Goal: Task Accomplishment & Management: Manage account settings

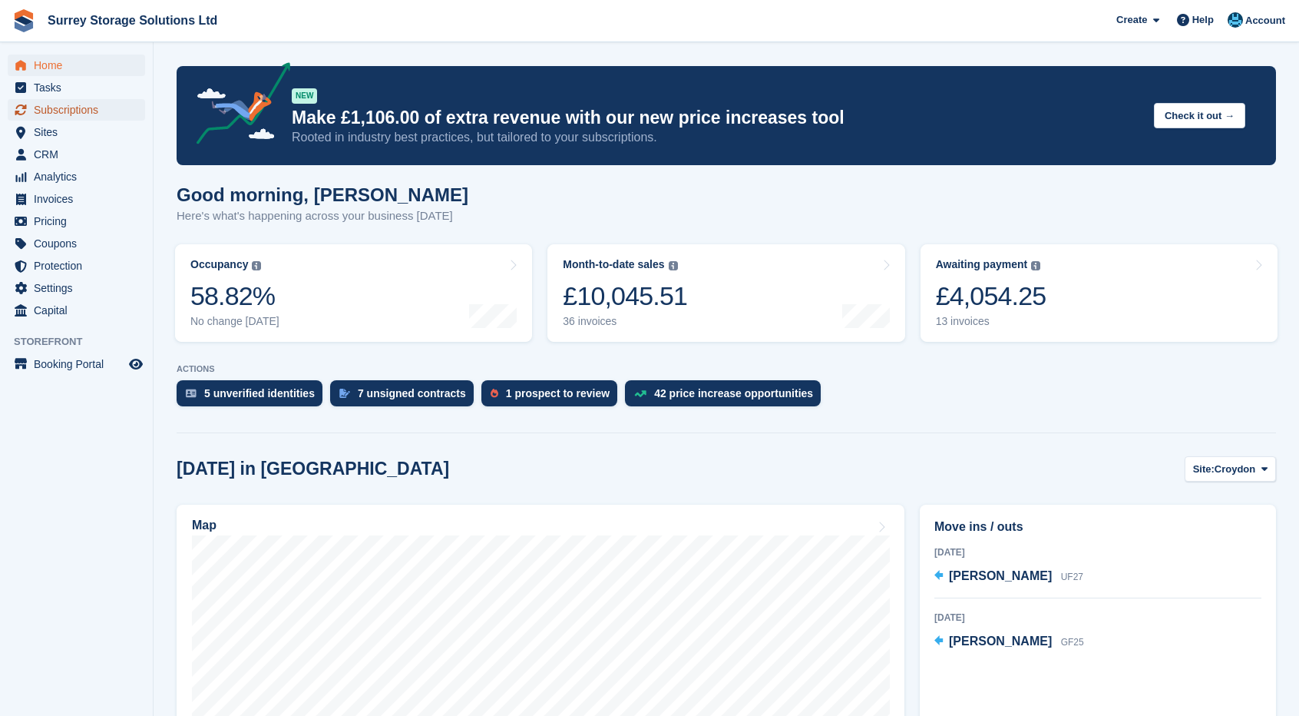
click at [121, 118] on span "Subscriptions" at bounding box center [80, 110] width 92 height 22
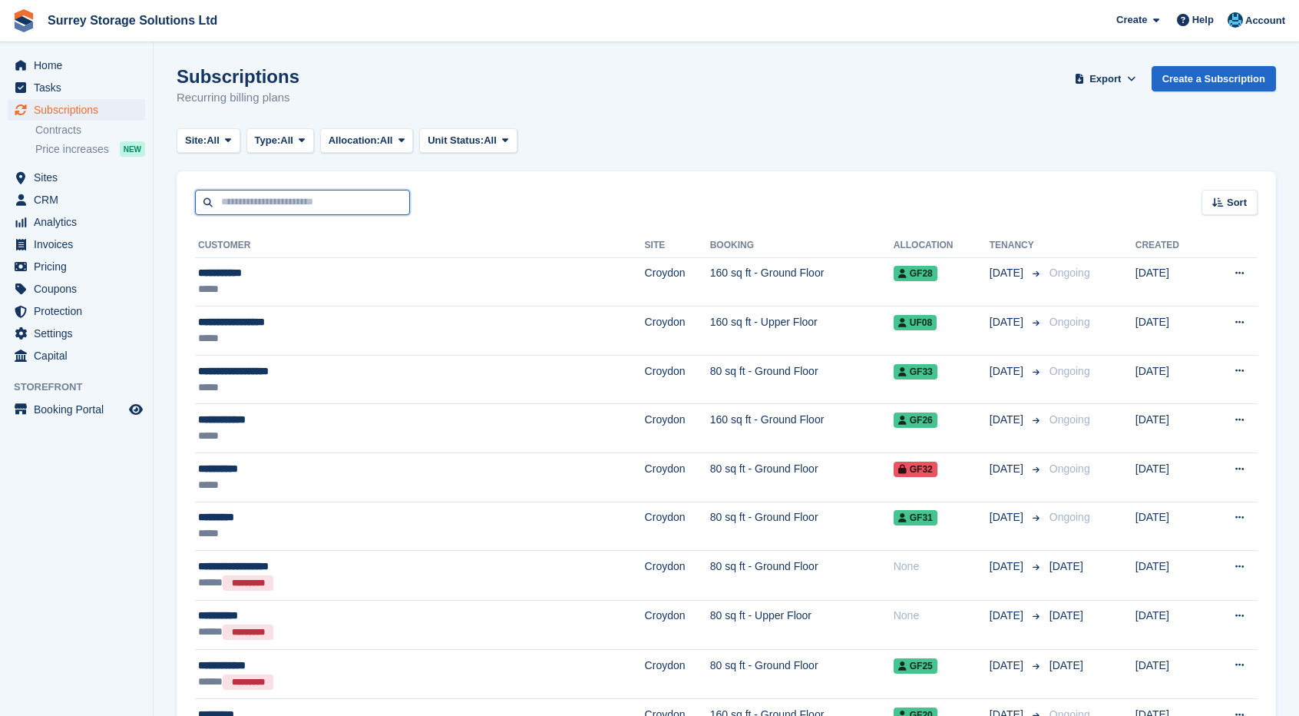
click at [280, 203] on input "text" at bounding box center [302, 202] width 215 height 25
type input "*******"
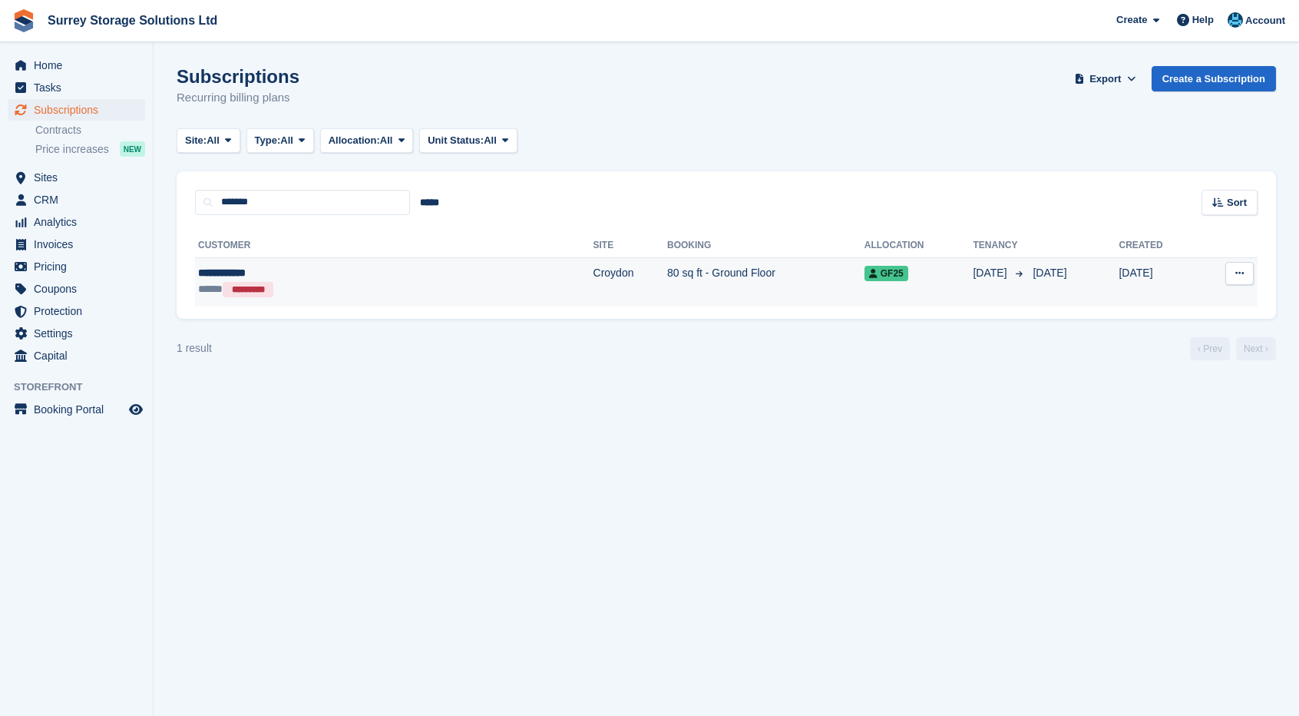
click at [594, 294] on td "Croydon" at bounding box center [631, 281] width 74 height 49
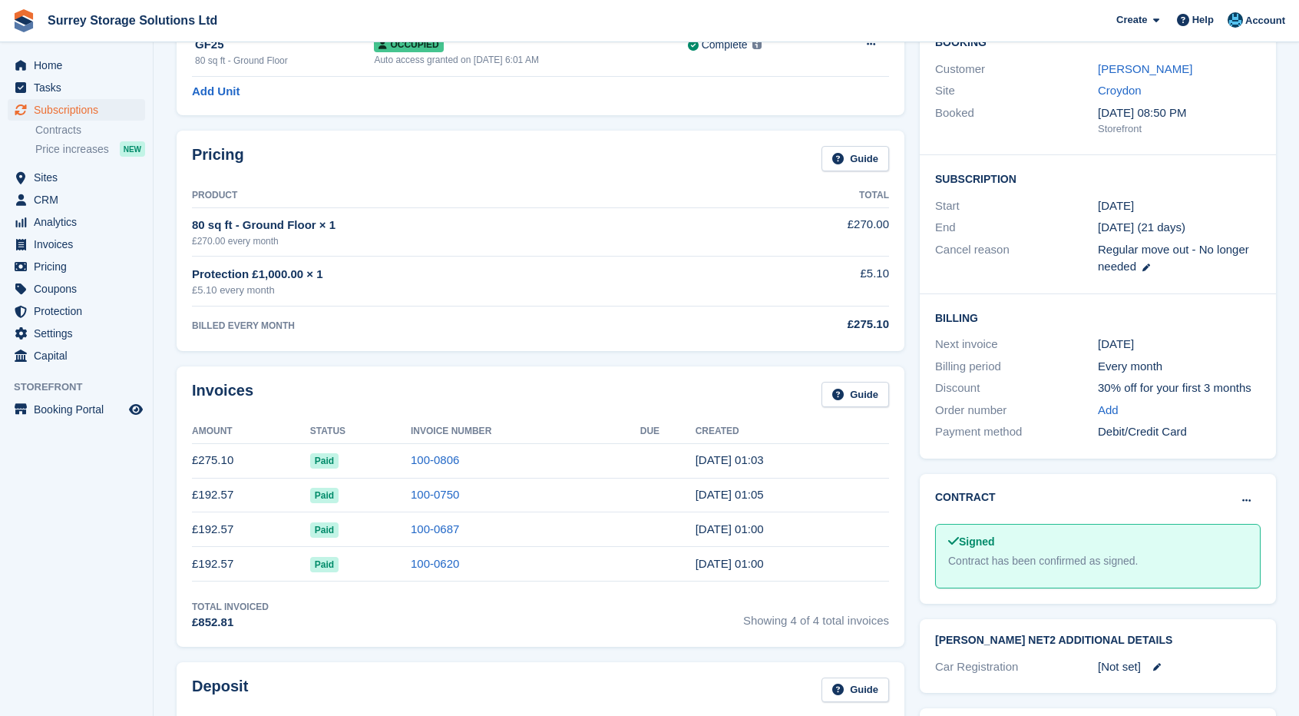
scroll to position [154, 0]
click at [427, 464] on link "100-0806" at bounding box center [435, 458] width 48 height 13
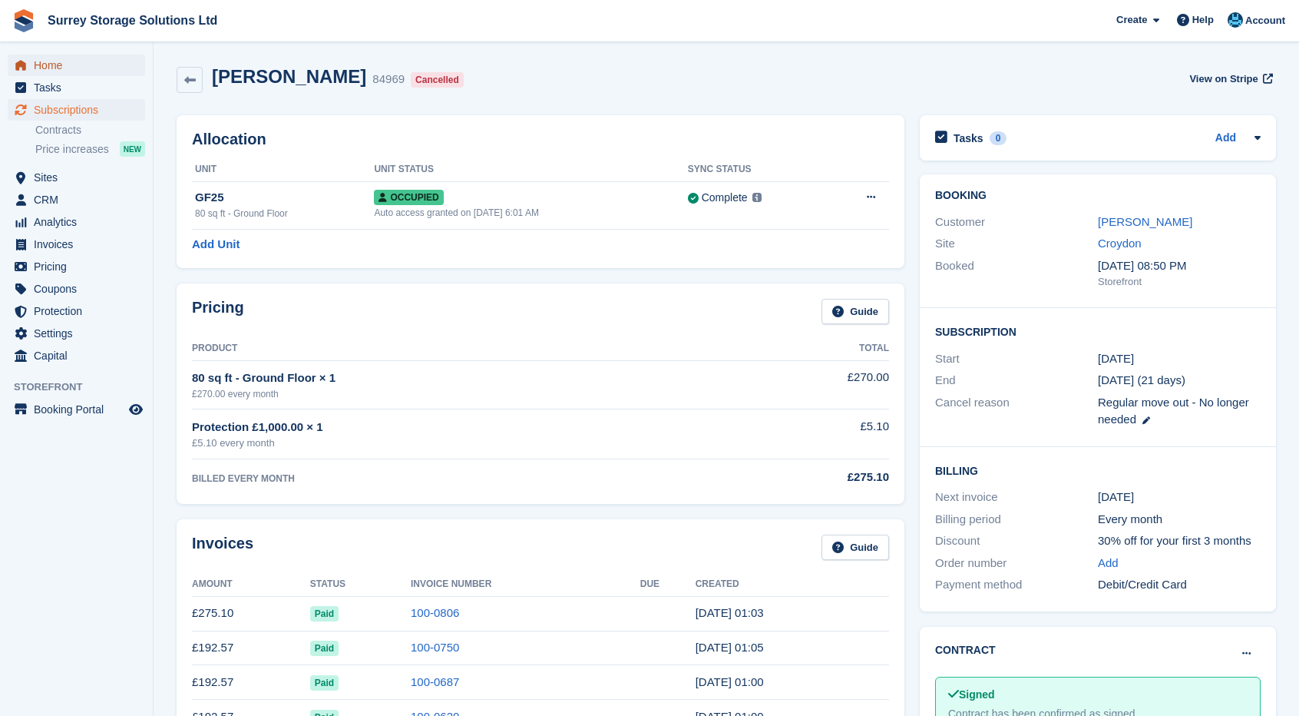
click at [69, 65] on span "Home" at bounding box center [80, 66] width 92 height 22
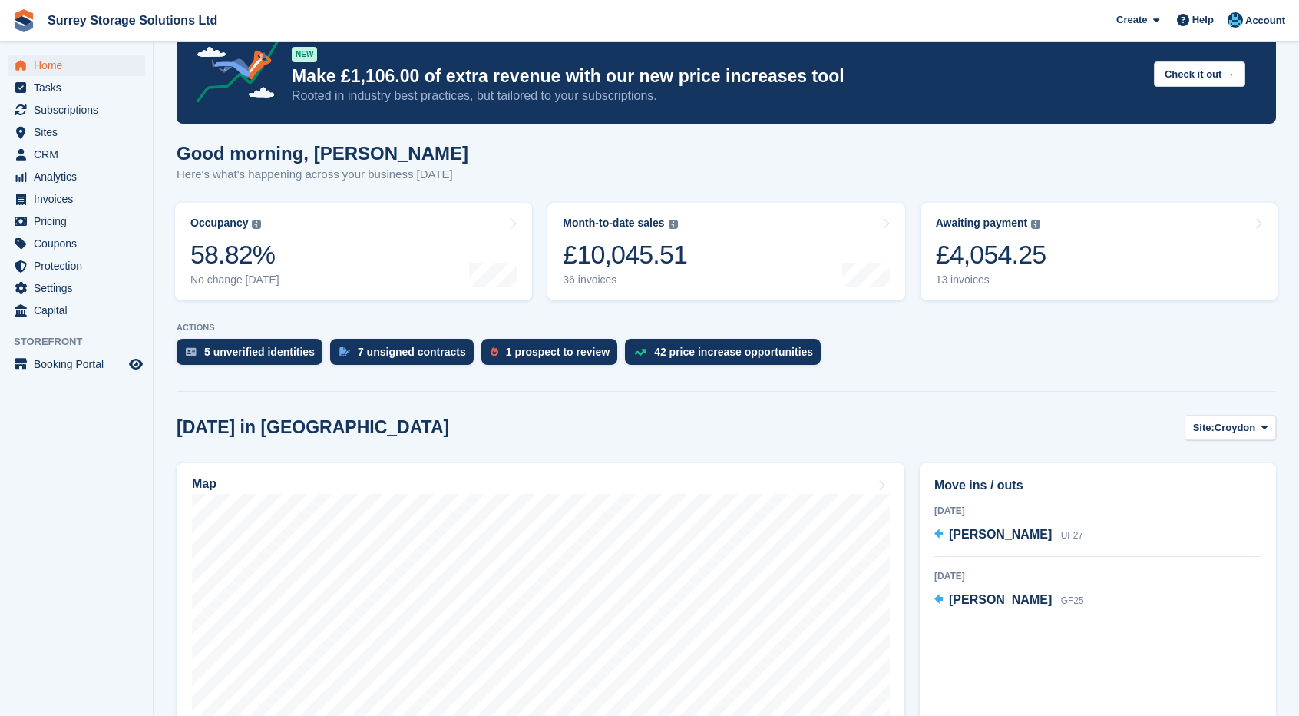
scroll to position [307, 0]
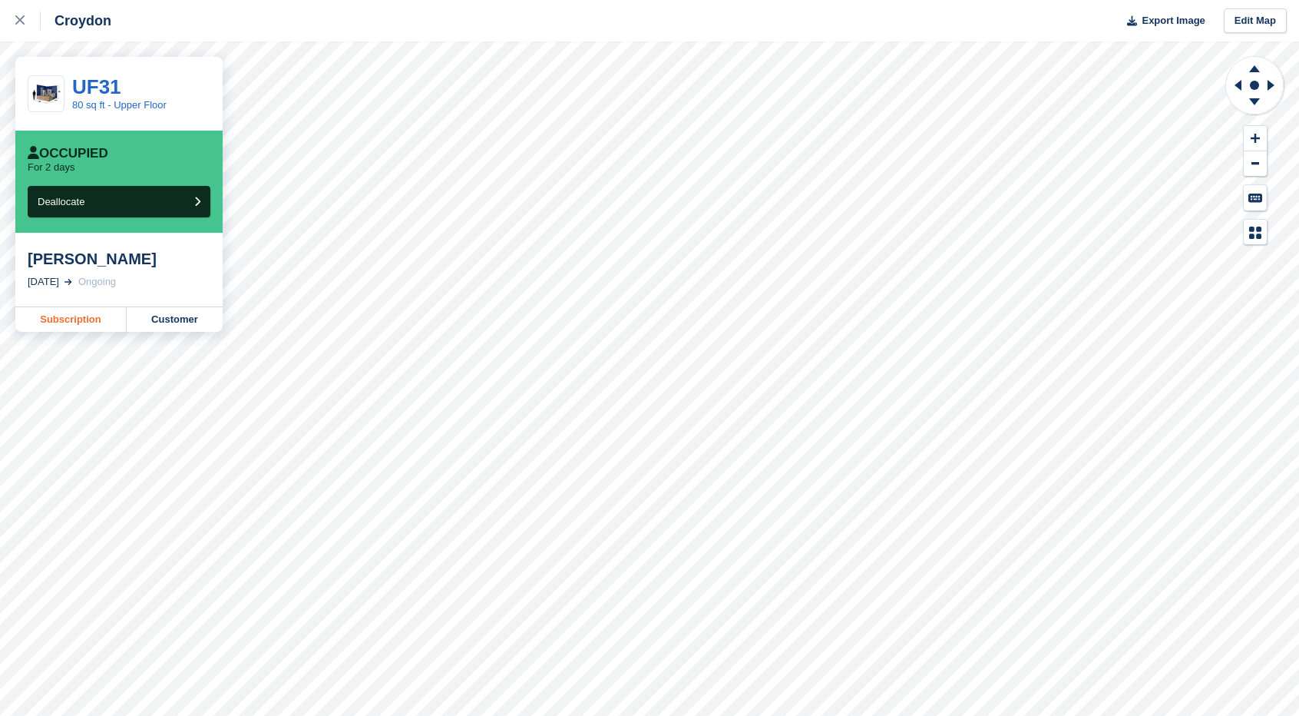
click at [89, 318] on link "Subscription" at bounding box center [70, 319] width 111 height 25
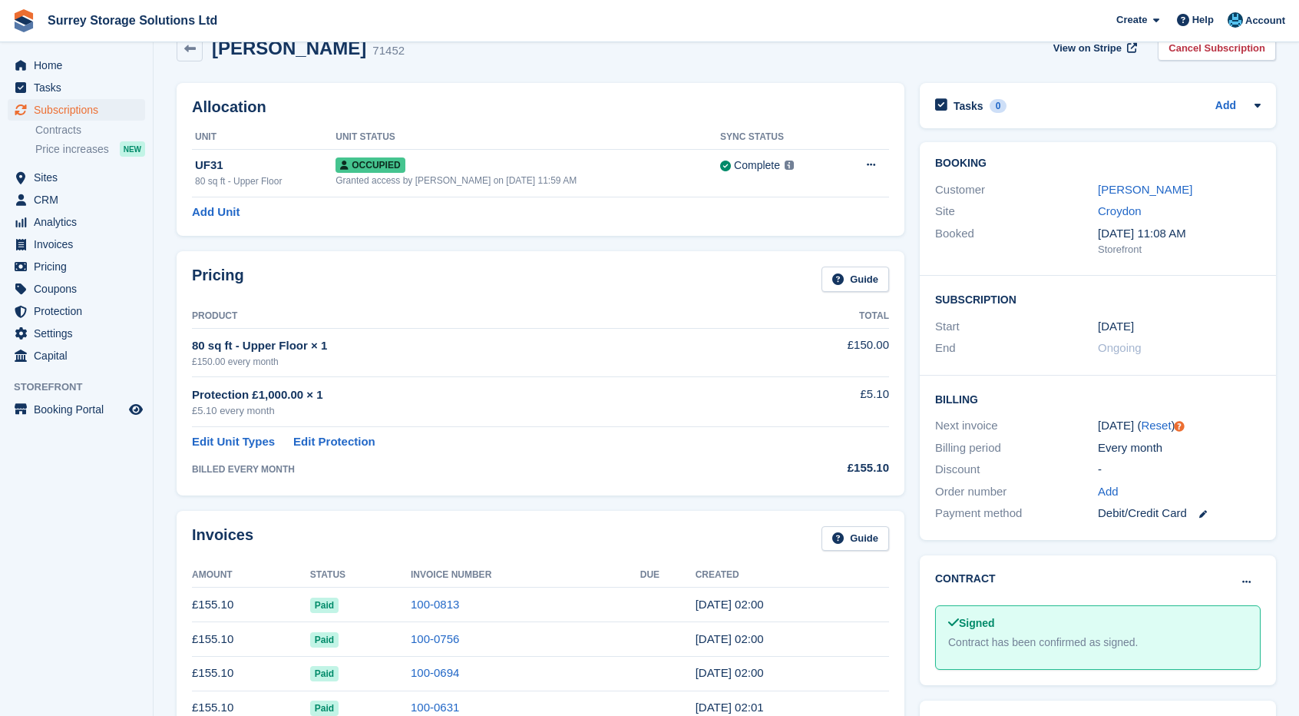
scroll to position [154, 0]
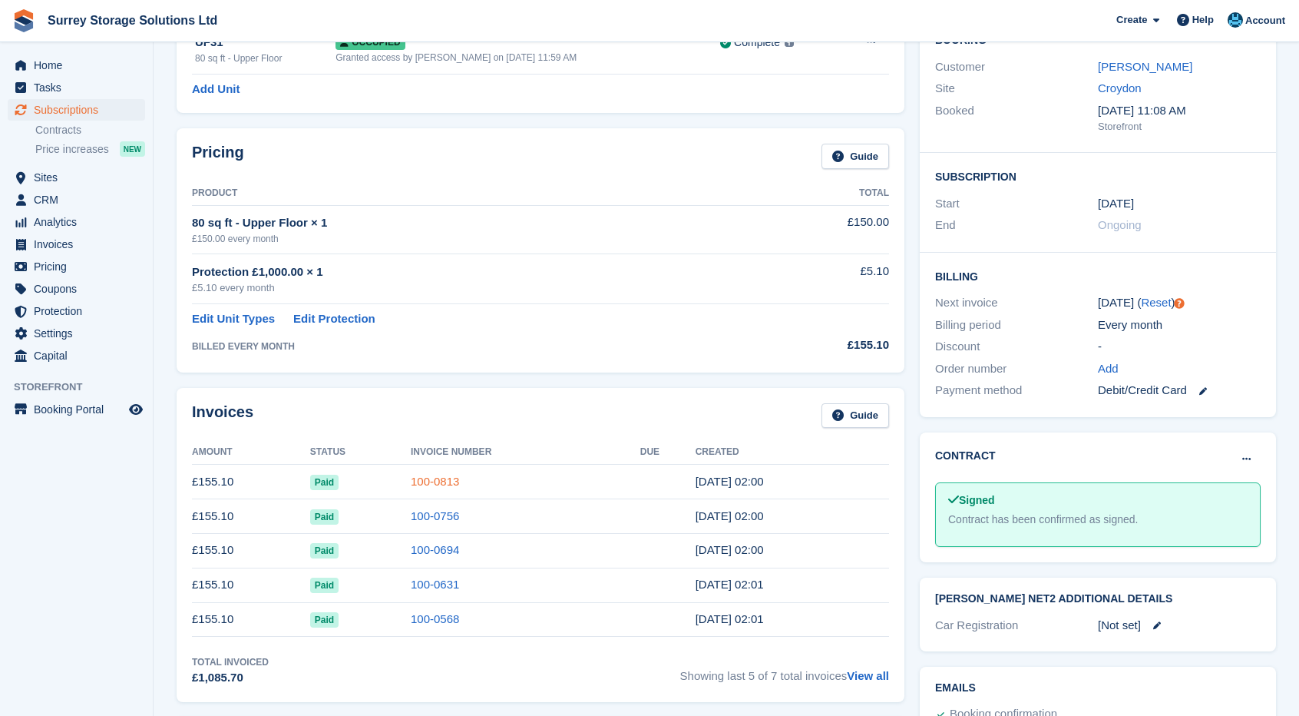
click at [437, 482] on link "100-0813" at bounding box center [435, 481] width 48 height 13
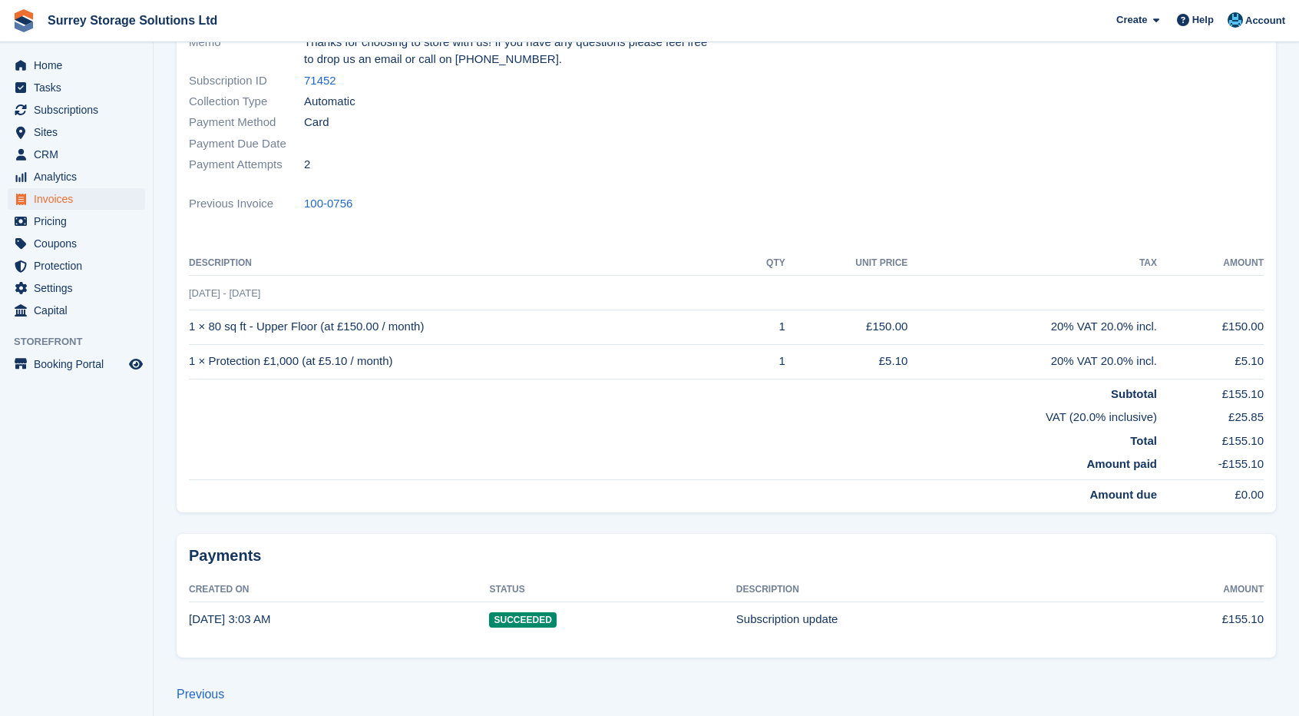
scroll to position [250, 0]
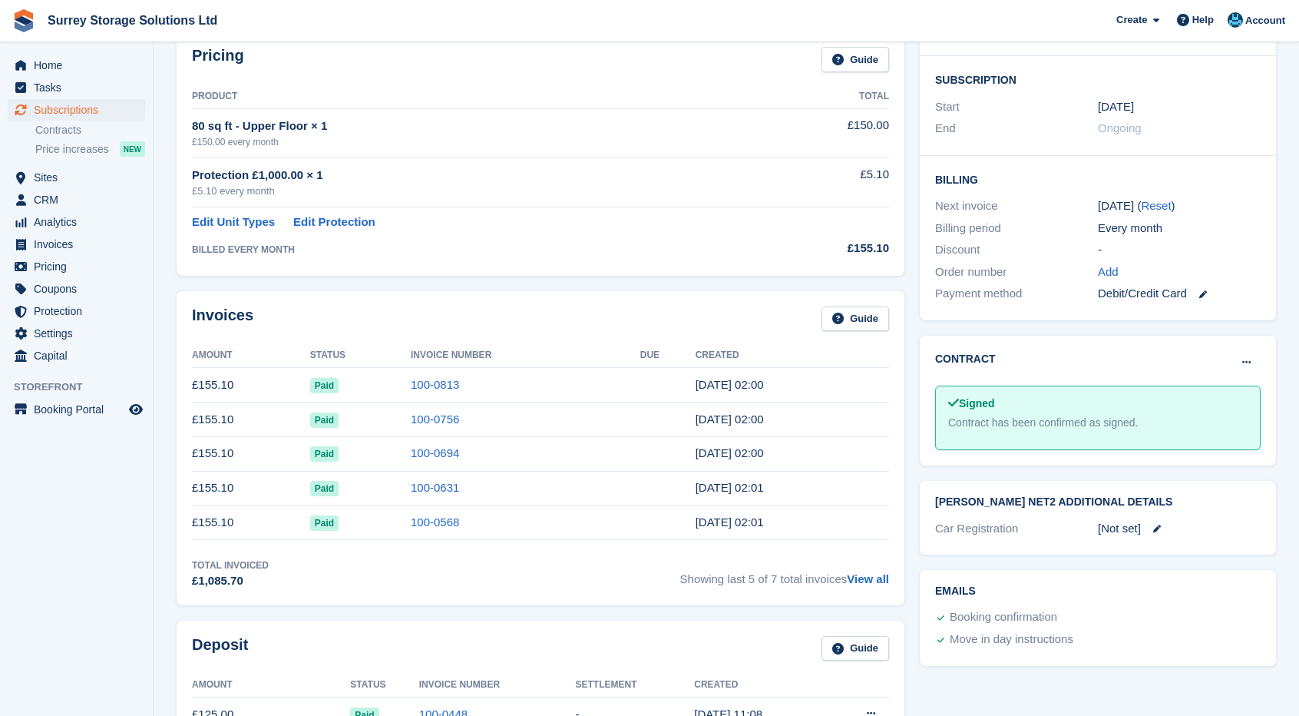
scroll to position [154, 0]
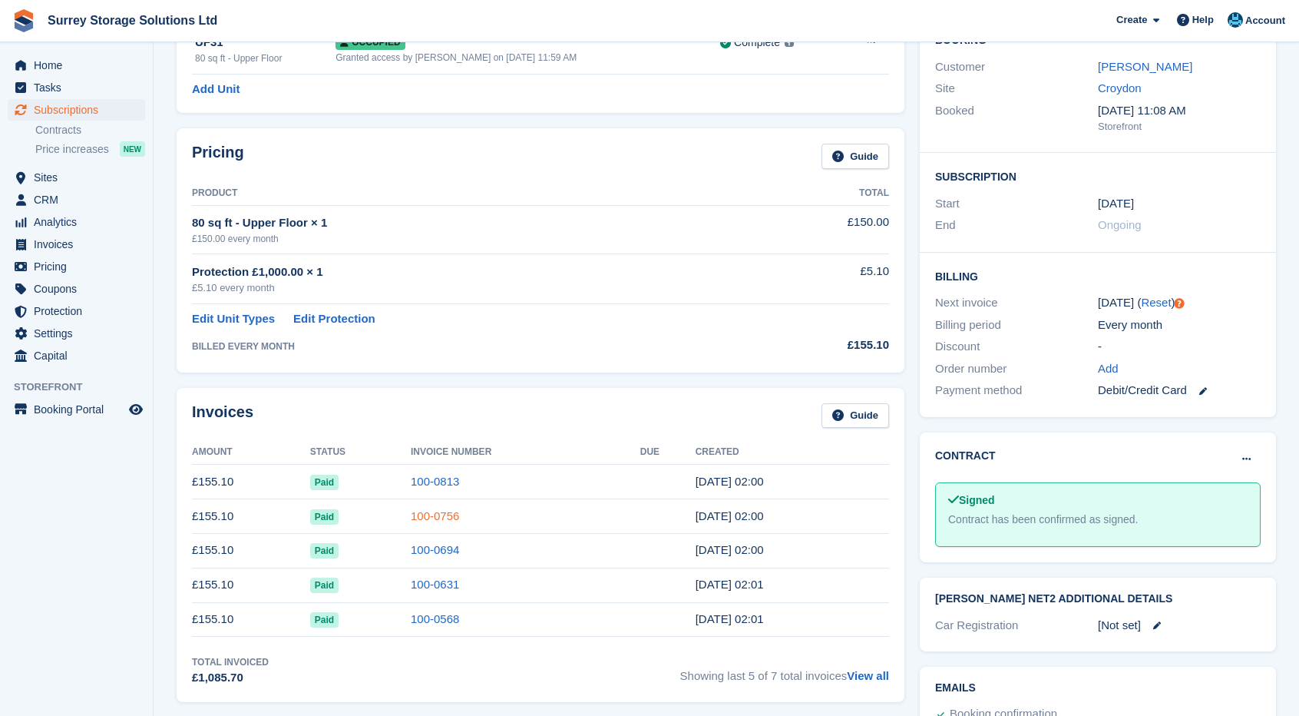
click at [412, 515] on link "100-0756" at bounding box center [435, 515] width 48 height 13
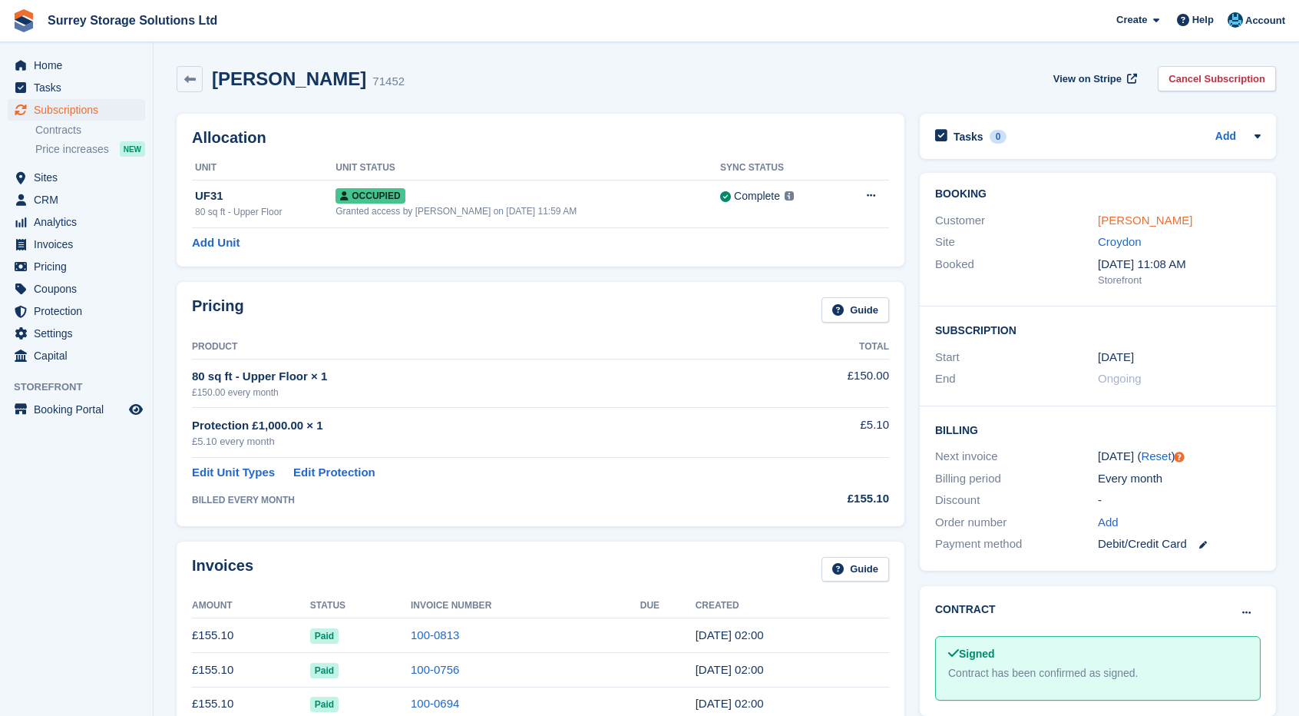
click at [1147, 216] on link "Nicola Pinnington" at bounding box center [1145, 219] width 94 height 13
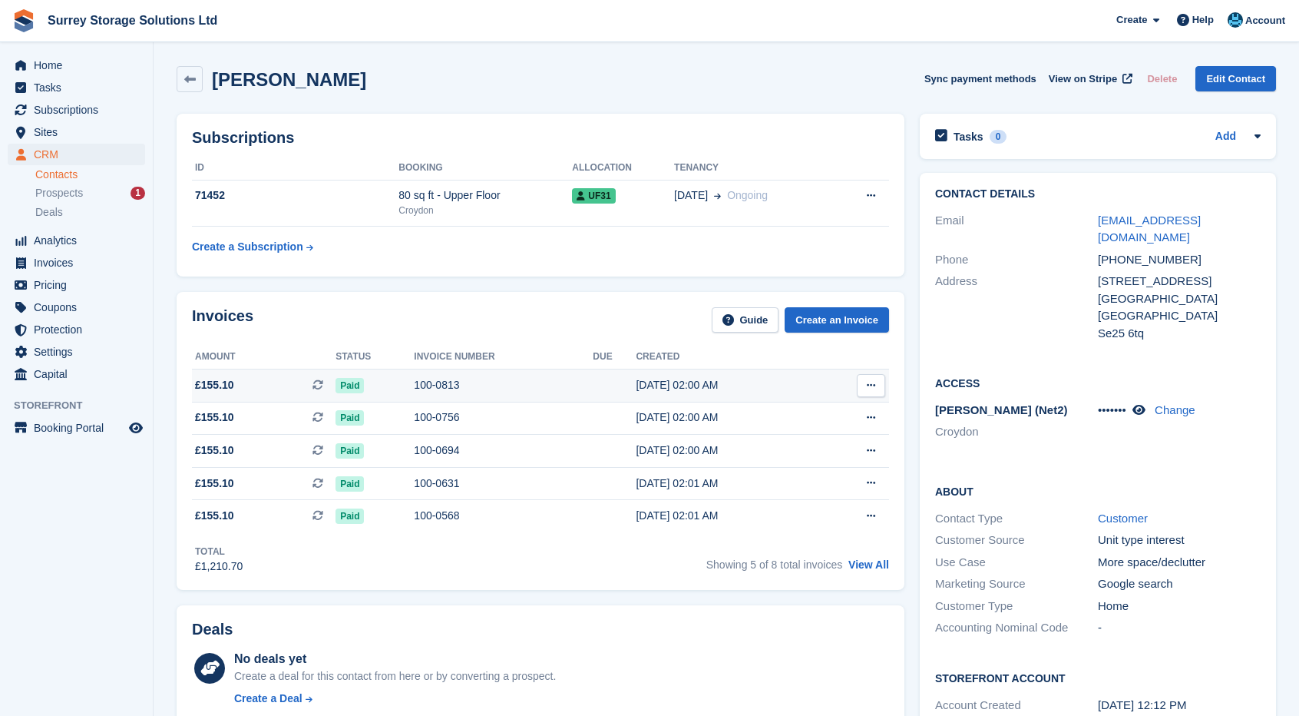
click at [611, 393] on td at bounding box center [614, 385] width 43 height 33
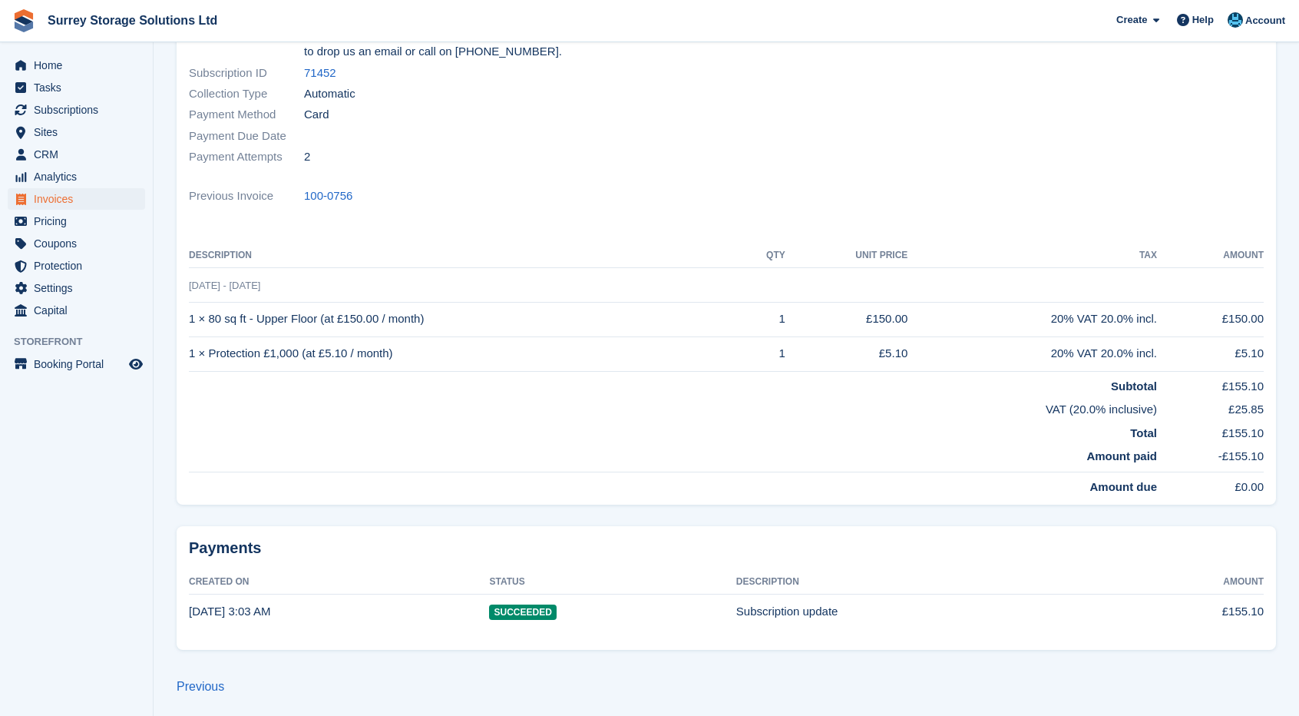
scroll to position [250, 0]
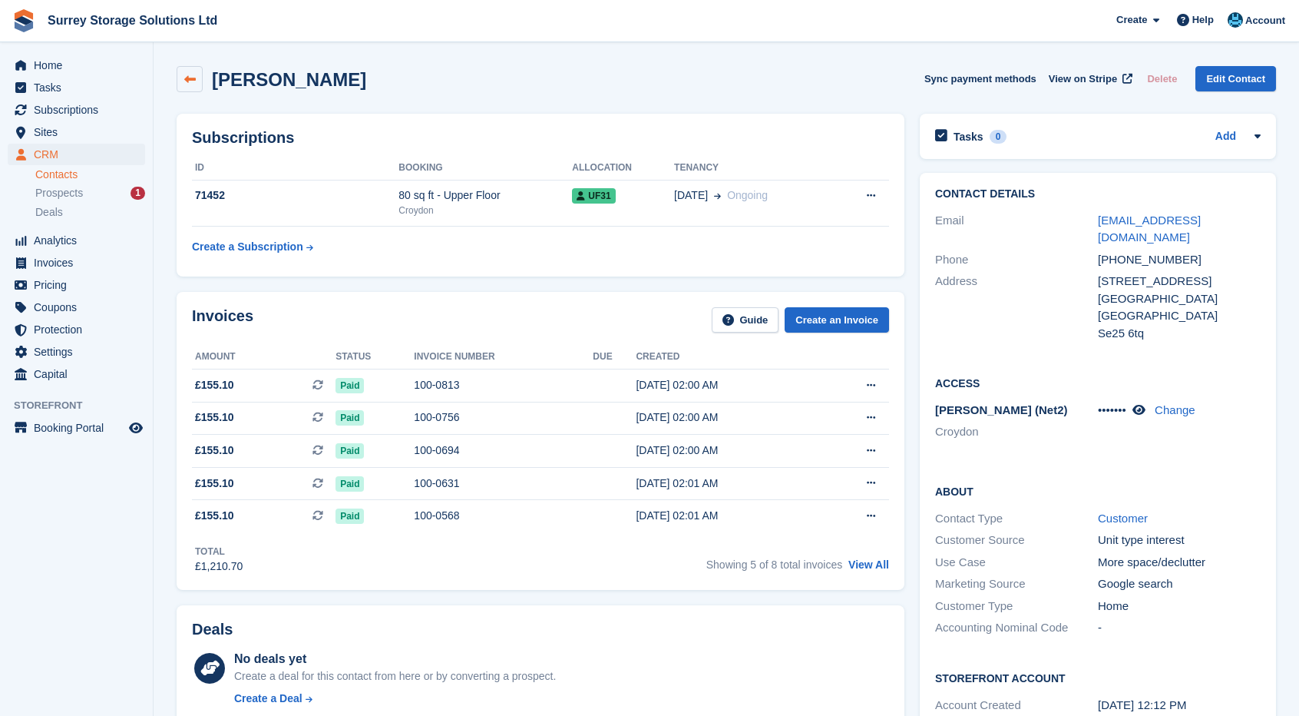
click at [192, 88] on link at bounding box center [190, 79] width 26 height 26
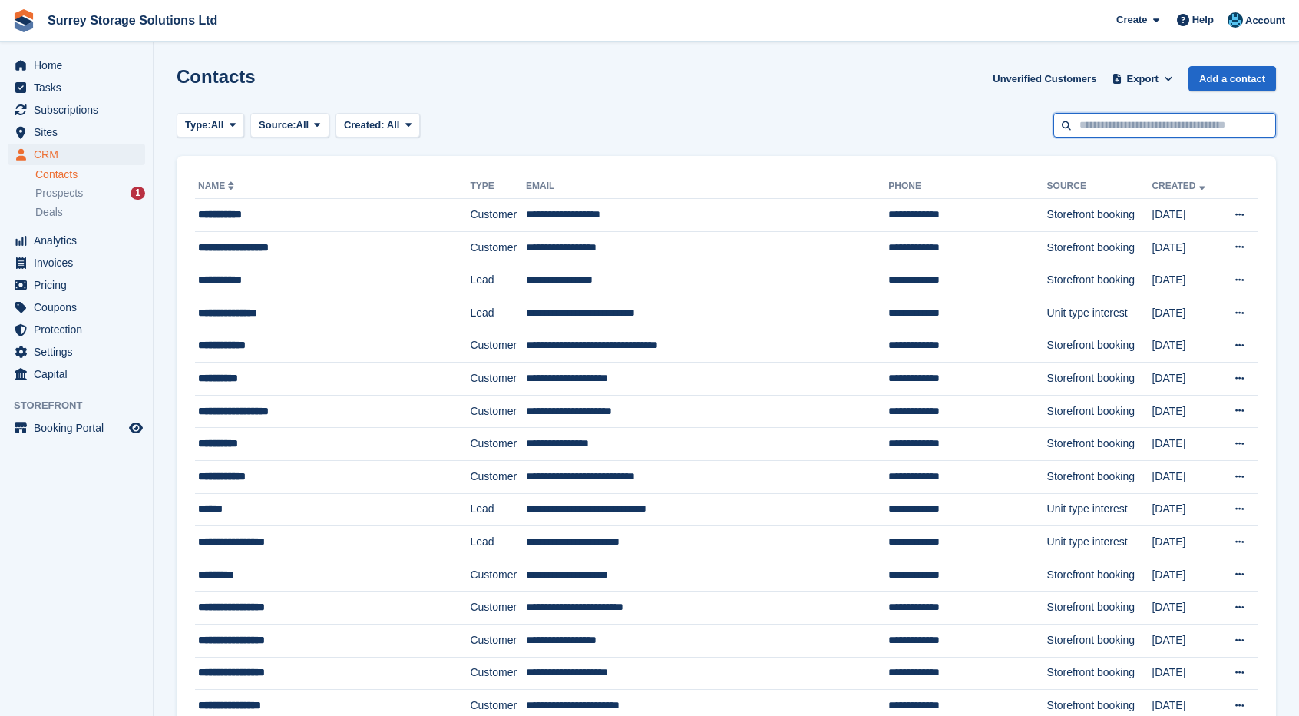
click at [1117, 125] on input "text" at bounding box center [1165, 125] width 223 height 25
type input "*******"
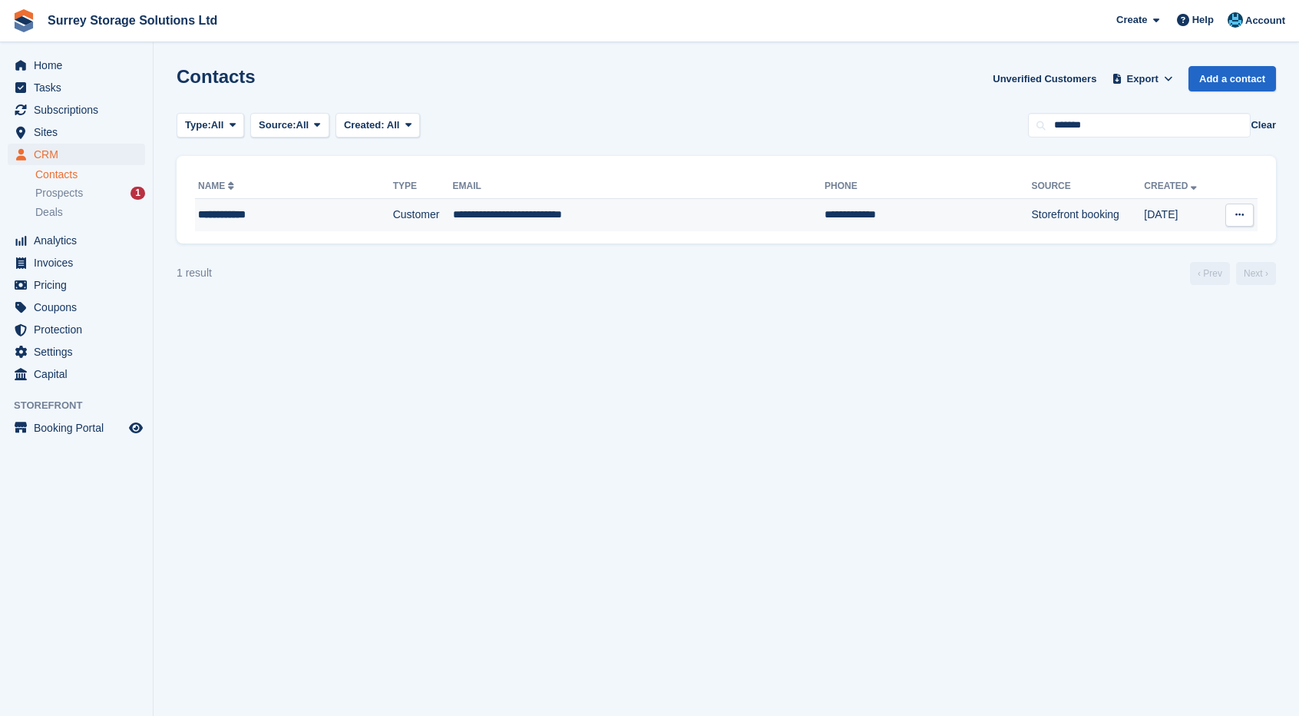
click at [498, 228] on td "**********" at bounding box center [639, 215] width 372 height 32
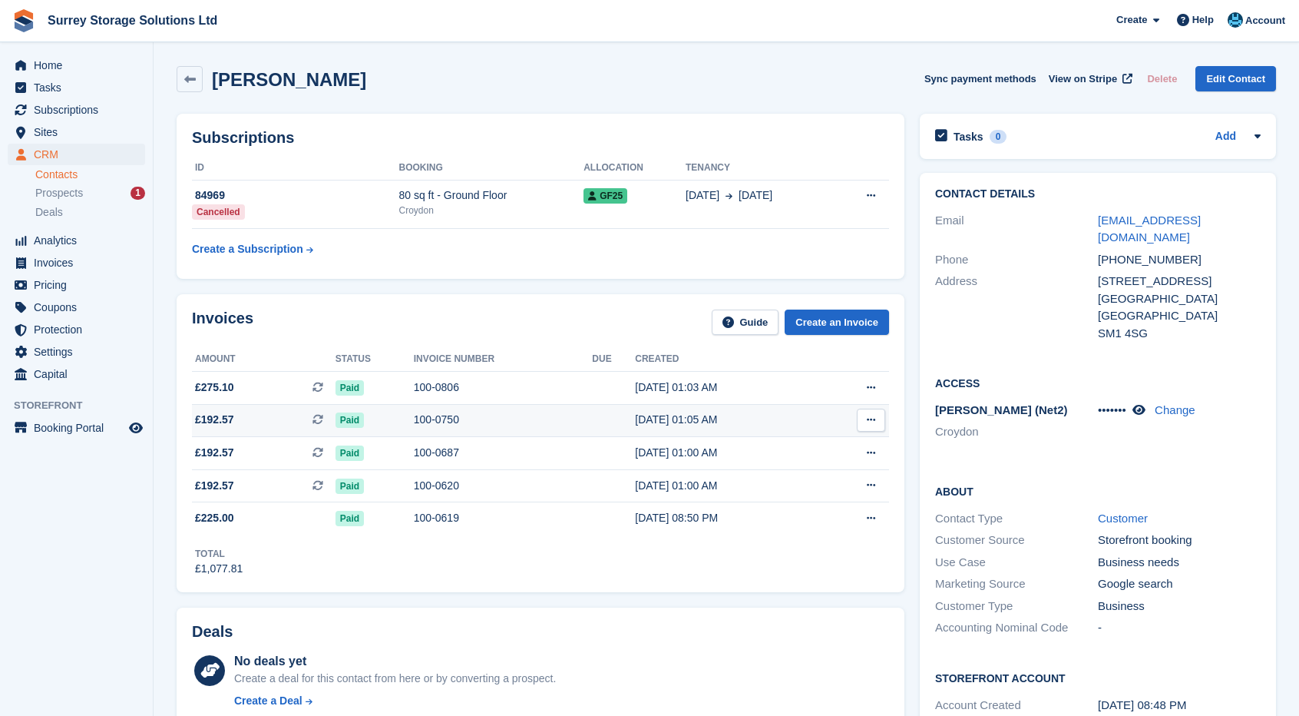
click at [398, 415] on div "Paid" at bounding box center [375, 420] width 78 height 16
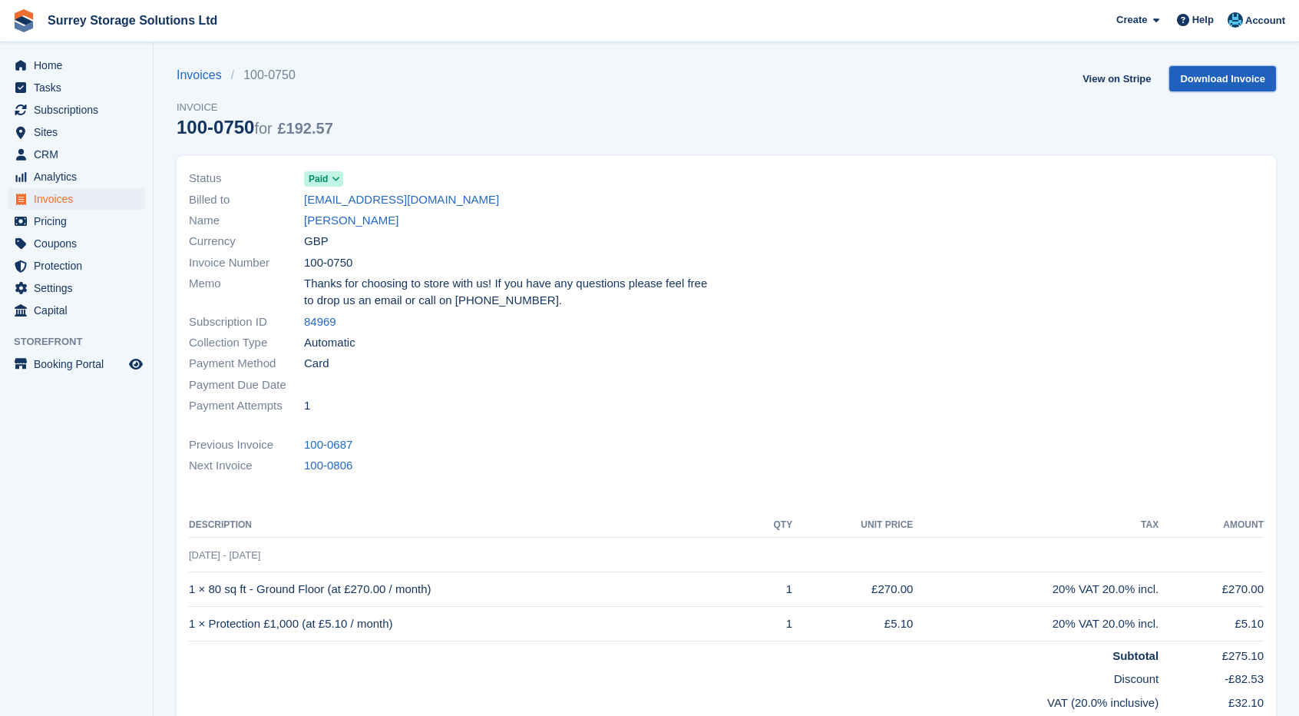
click at [1188, 74] on link "Download Invoice" at bounding box center [1223, 78] width 107 height 25
click at [1136, 70] on link "View on Stripe" at bounding box center [1117, 78] width 81 height 25
